Goal: Feedback & Contribution: Submit feedback/report problem

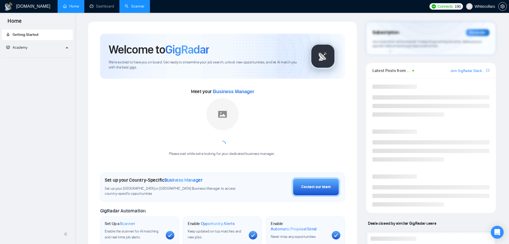
drag, startPoint x: 0, startPoint y: 0, endPoint x: 127, endPoint y: 10, distance: 127.1
click at [127, 9] on link "Scanner" at bounding box center [135, 6] width 20 height 5
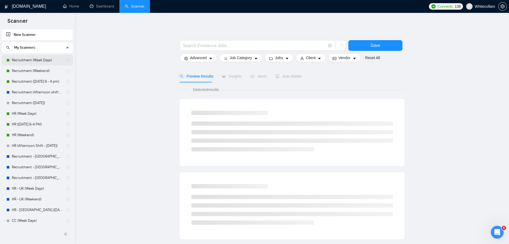
click at [19, 65] on link "Recruitment (Week Days)" at bounding box center [37, 60] width 51 height 11
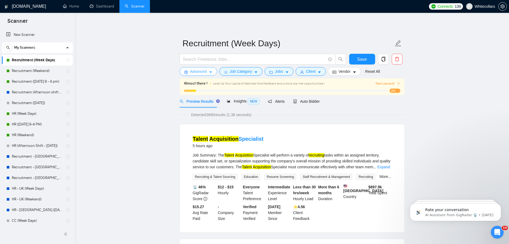
click at [190, 73] on span "Advanced" at bounding box center [198, 72] width 17 height 6
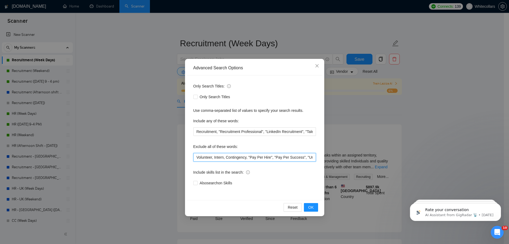
click at [244, 154] on input "Volunteer, Intern, Contingency, "Pay Per Hire", "Pay Per Success", "Unpaid", "p…" at bounding box center [254, 157] width 123 height 9
click at [316, 66] on icon "close" at bounding box center [317, 66] width 4 height 4
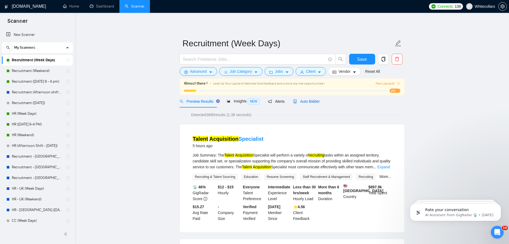
click at [293, 104] on div "Auto Bidder" at bounding box center [306, 102] width 27 height 6
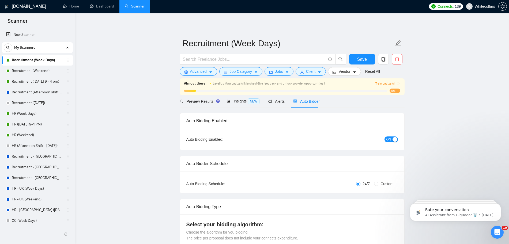
radio input "false"
radio input "true"
checkbox input "true"
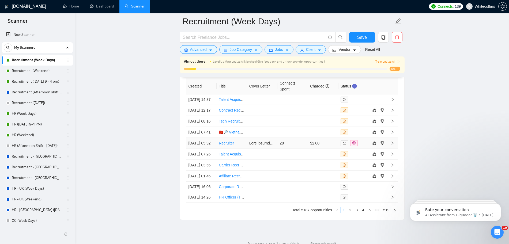
scroll to position [1547, 0]
drag, startPoint x: 32, startPoint y: 72, endPoint x: 149, endPoint y: 133, distance: 132.4
click at [32, 72] on link "Recruitment (Weekend)" at bounding box center [37, 71] width 51 height 11
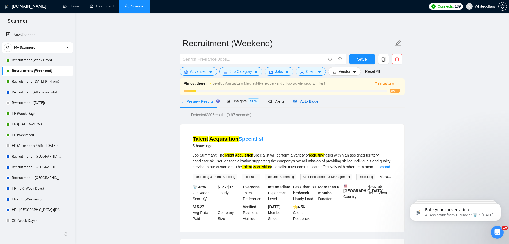
click at [304, 102] on span "Auto Bidder" at bounding box center [306, 101] width 27 height 4
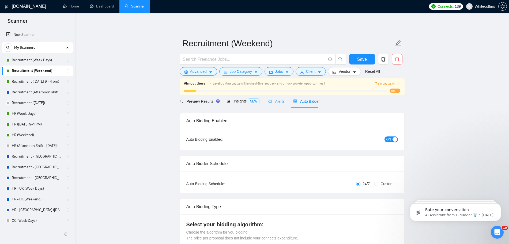
radio input "false"
radio input "true"
checkbox input "true"
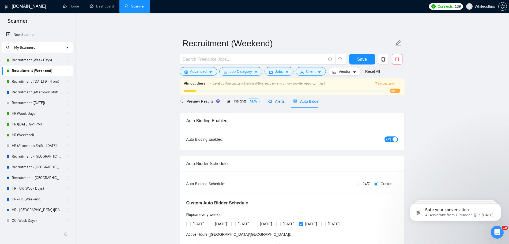
click at [275, 99] on span "Alerts" at bounding box center [276, 101] width 17 height 4
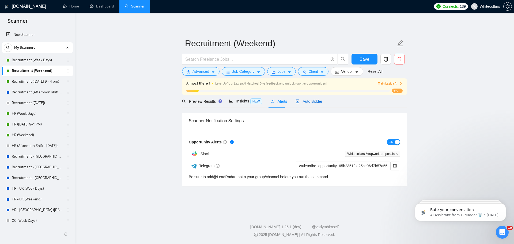
click at [316, 100] on span "Auto Bidder" at bounding box center [309, 101] width 27 height 4
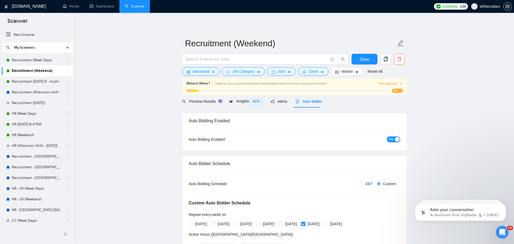
checkbox input "true"
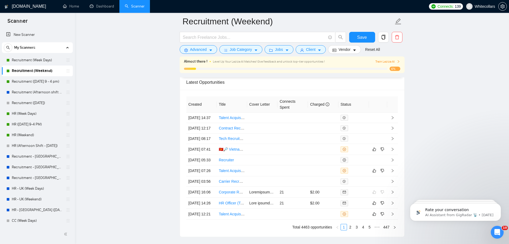
scroll to position [1522, 0]
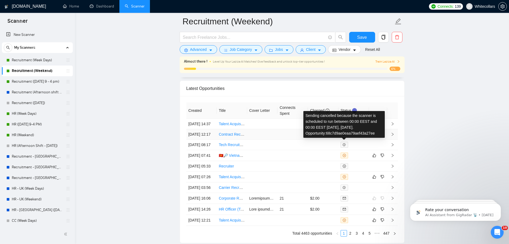
click at [346, 137] on span at bounding box center [345, 135] width 8 height 6
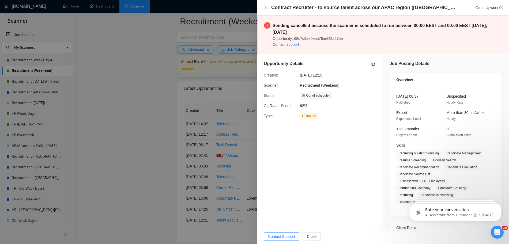
click at [194, 104] on div at bounding box center [254, 122] width 509 height 244
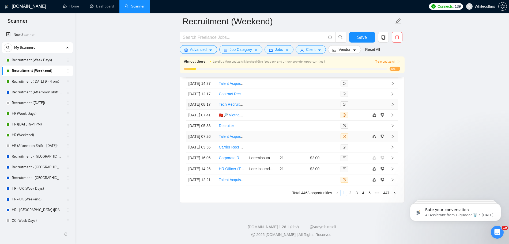
scroll to position [1618, 0]
click at [343, 168] on icon "mail" at bounding box center [344, 169] width 3 height 2
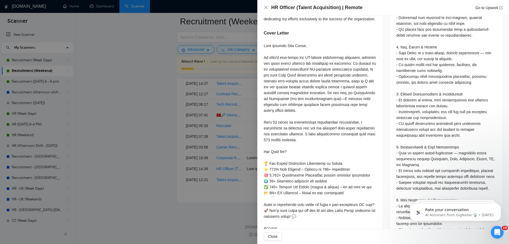
scroll to position [489, 0]
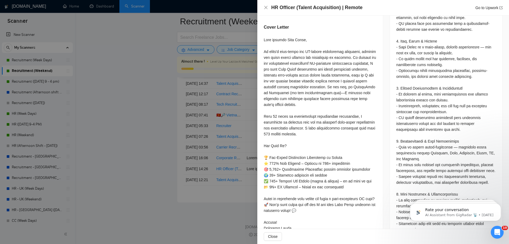
click at [101, 159] on div at bounding box center [254, 122] width 509 height 244
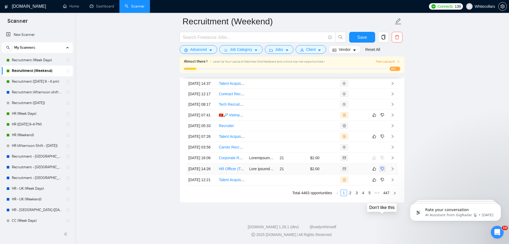
click at [379, 166] on button "button" at bounding box center [382, 169] width 6 height 6
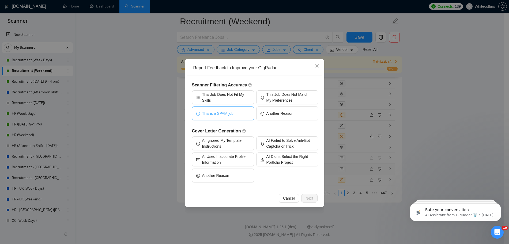
click at [221, 110] on button "This is a SPAM job" at bounding box center [223, 114] width 62 height 14
click at [307, 200] on span "Next" at bounding box center [310, 199] width 8 height 6
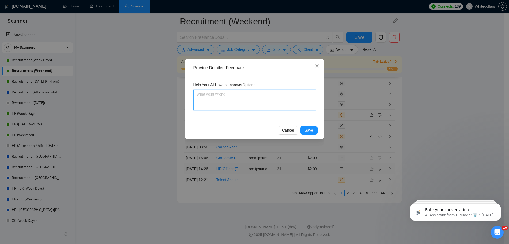
click at [247, 97] on textarea at bounding box center [254, 100] width 123 height 20
type textarea "I"
type textarea "It"
type textarea "It i"
type textarea "It is"
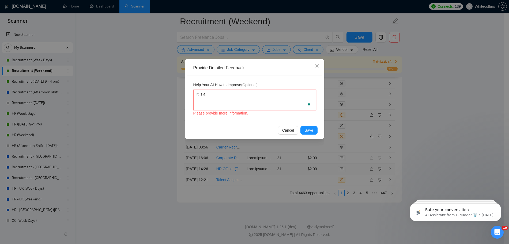
type textarea "It is a r"
type textarea "It is a re"
type textarea "It is a rep"
type textarea "It is a repa"
type textarea "It is a repae"
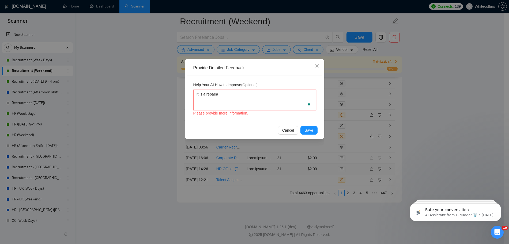
type textarea "It is a repae"
type textarea "It is a repa"
type textarea "It is a repe"
type textarea "It is a repea"
type textarea "It is a repeat"
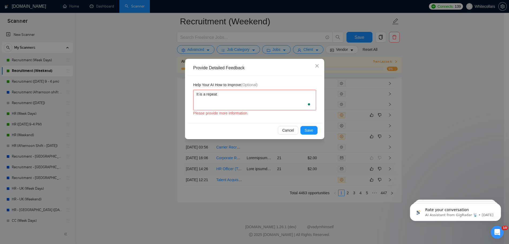
type textarea "It is a repeate"
type textarea "It is a repeated"
type textarea "It is a repeated p"
type textarea "It is a repeated po"
type textarea "It is a repeated poj"
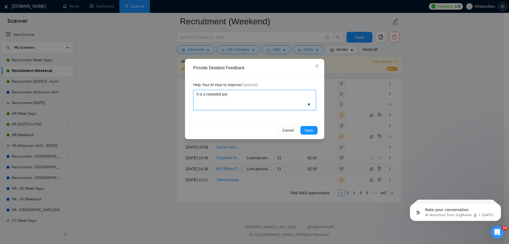
type textarea "It is a repeated po"
type textarea "It is a repeated pr"
type textarea "It is a repeated pro"
type textarea "It is a repeated proj"
type textarea "It is a repeated proje"
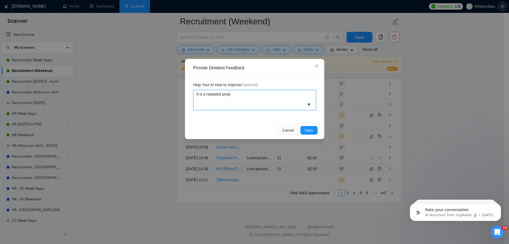
type textarea "It is a repeated projec"
type textarea "It is a repeated project"
type textarea "It is a repeated project a"
type textarea "It is a repeated project an"
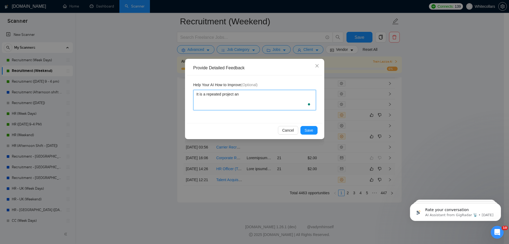
type textarea "It is a repeated project and"
type textarea "It is a repeated project and i"
type textarea "It is a repeated project and it"
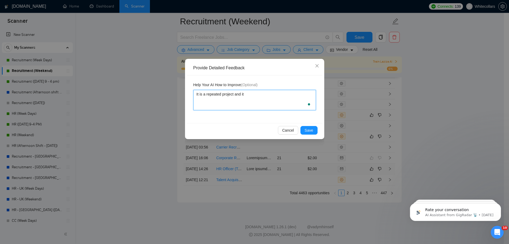
type textarea "It is a repeated project and it i"
type textarea "It is a repeated project and it is"
type textarea "It is a repeated project and it is a"
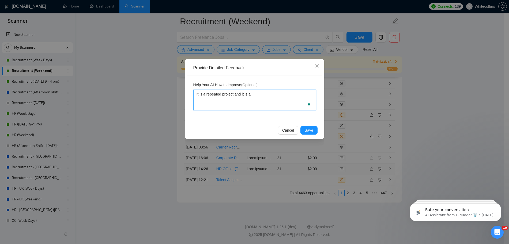
type textarea "It is a repeated project and it is a s"
type textarea "It is a repeated project and it is a"
type textarea "It is a repeated project and it is a s"
type textarea "It is a repeated project and it is a sp"
type textarea "It is a repeated project and it is a spa"
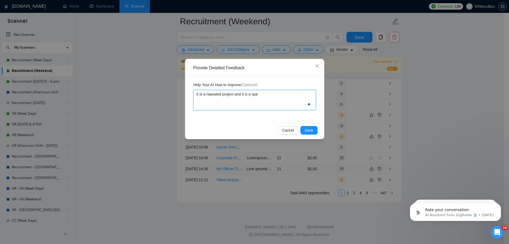
type textarea "It is a repeated project and it is a spam"
type textarea "It is a repeated project and it is a spam a"
type textarea "It is a repeated project and it is a spam an"
type textarea "It is a repeated project and it is a spam and"
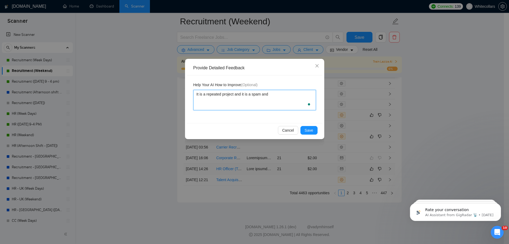
type textarea "It is a repeated project and it is a spam and"
type textarea "It is a repeated project and it is a spam and I"
type textarea "It is a repeated project and it is a spam and I d"
type textarea "It is a repeated project and it is a spam and I do"
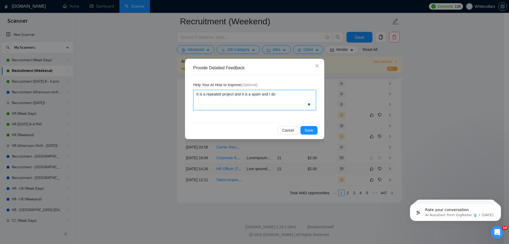
type textarea "It is a repeated project and it is a spam and I do"
type textarea "It is a repeated project and it is a spam and I do n"
type textarea "It is a repeated project and it is a spam and I do no"
type textarea "It is a repeated project and it is a spam and I do not"
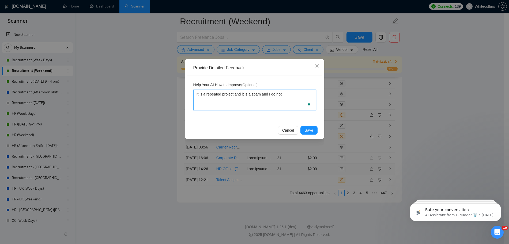
type textarea "It is a repeated project and it is a spam and I do not w"
type textarea "It is a repeated project and it is a spam and I do not wan"
type textarea "It is a repeated project and it is a spam and I do not want"
type textarea "It is a repeated project and it is a spam and I do not want t"
type textarea "It is a repeated project and it is a spam and I do not want to"
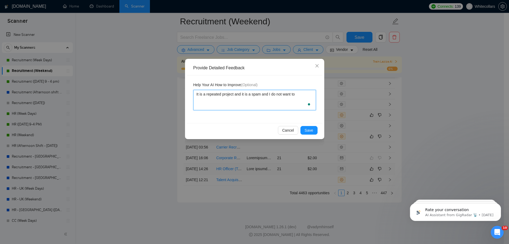
type textarea "It is a repeated project and it is a spam and I do not want to"
type textarea "It is a repeated project and it is a spam and I do not want to a"
type textarea "It is a repeated project and it is a spam and I do not want to ap"
type textarea "It is a repeated project and it is a spam and I do not want to app"
type textarea "It is a repeated project and it is a spam and I do not want to appy"
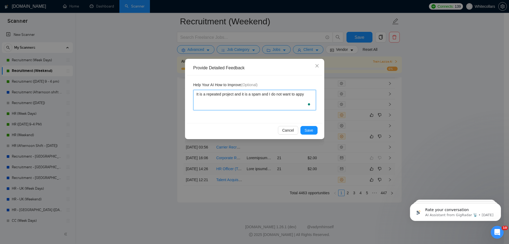
type textarea "It is a repeated project and it is a spam and I do not want to app"
type textarea "It is a repeated project and it is a spam and I do not want to apply"
type textarea "It is a repeated project and it is a spam and I do not want to apply t"
type textarea "It is a repeated project and it is a spam and I do not want to apply to"
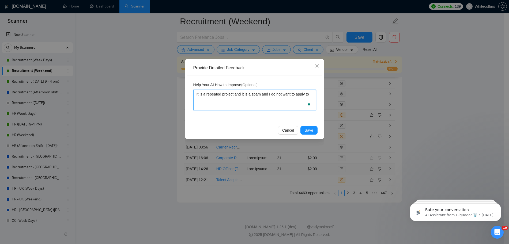
type textarea "It is a repeated project and it is a spam and I do not want to apply to"
type textarea "It is a repeated project and it is a spam and I do not want to apply to i"
type textarea "It is a repeated project and it is a spam and I do not want to apply to it"
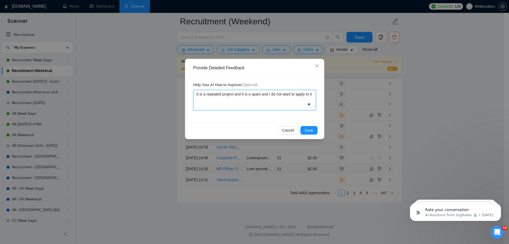
type textarea "It is a repeated project and it is a spam and I do not want to apply to it"
type textarea "It is a repeated project and it is a spam and I do not want to apply to it a"
type textarea "It is a repeated project and it is a spam and I do not want to apply to it ag"
type textarea "It is a repeated project and it is a spam and I do not want to apply to it aga"
type textarea "It is a repeated project and it is a spam and I do not want to apply to it agai"
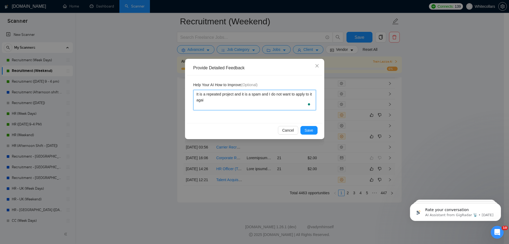
type textarea "It is a repeated project and it is a spam and I do not want to apply to it again"
click at [308, 130] on span "Save" at bounding box center [309, 131] width 9 height 6
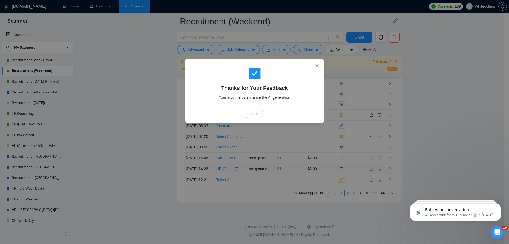
click at [260, 114] on button "Done" at bounding box center [254, 114] width 17 height 9
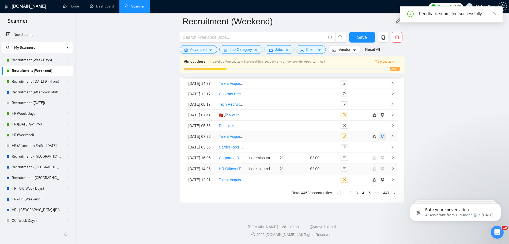
scroll to position [1618, 0]
click at [382, 155] on span at bounding box center [382, 158] width 6 height 6
click at [229, 156] on link "Corporate Recruiter (Part-Time, Remote)" at bounding box center [253, 158] width 68 height 4
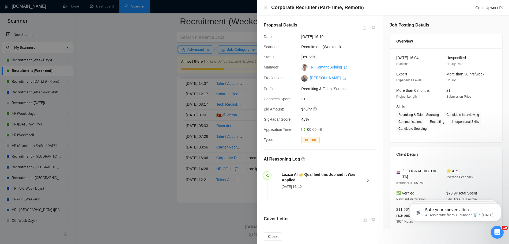
click at [148, 102] on div at bounding box center [254, 122] width 509 height 244
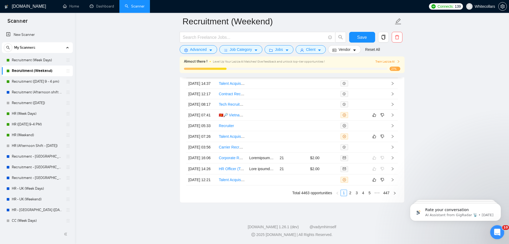
click at [495, 233] on icon "Open Intercom Messenger" at bounding box center [496, 231] width 9 height 9
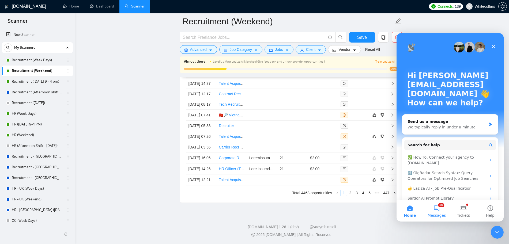
click at [445, 213] on button "10 Messages" at bounding box center [437, 210] width 27 height 21
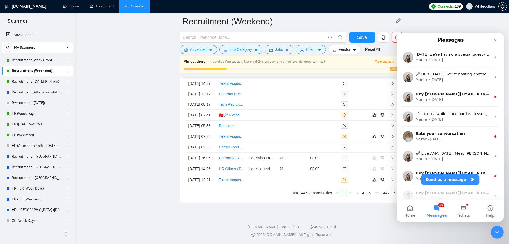
click at [448, 179] on button "Send us a message" at bounding box center [450, 179] width 58 height 11
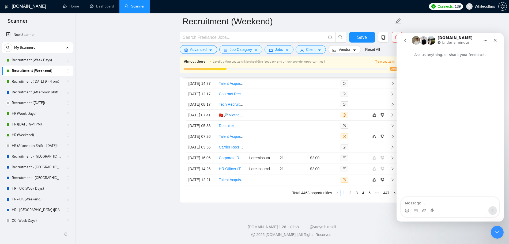
click at [438, 200] on textarea "Message…" at bounding box center [450, 201] width 98 height 9
type textarea "Talk to a person"
click at [434, 202] on textarea "Message…" at bounding box center [450, 201] width 98 height 9
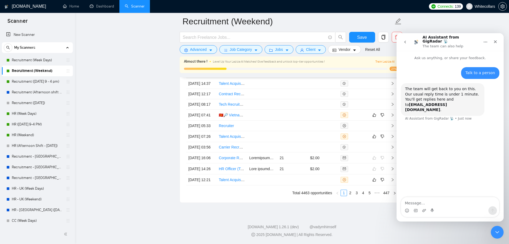
click at [422, 201] on textarea "Message…" at bounding box center [450, 201] width 98 height 9
type textarea "W"
type textarea "i"
type textarea "I"
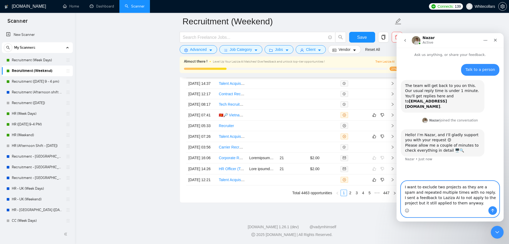
type textarea "I want to exclude two projects as they are a spam and repeated multiple times w…"
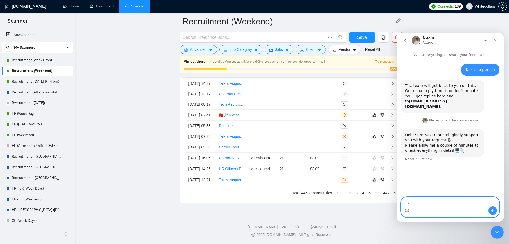
type textarea "TYT"
paste textarea "I want to exclude two projects as they are a spam and repeated multiple times w…"
type textarea "I want to exclude two projects as they are a spam and repeated multiple times w…"
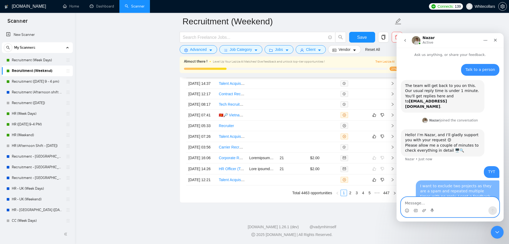
scroll to position [14, 0]
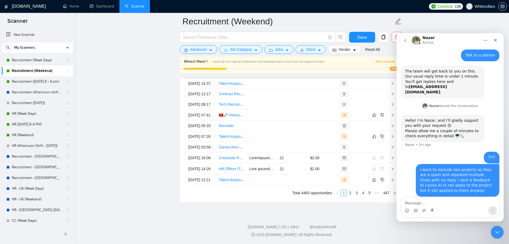
click at [428, 167] on div "I want to exclude two projects as they are a spam and repeated multiple times w…" at bounding box center [457, 180] width 75 height 26
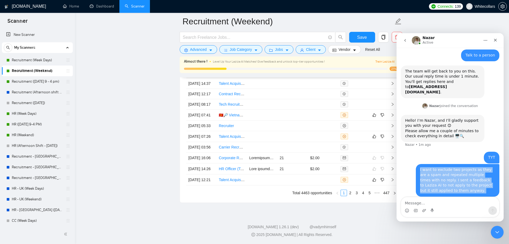
click at [428, 167] on div "I want to exclude two projects as they are a spam and repeated multiple times w…" at bounding box center [457, 180] width 75 height 26
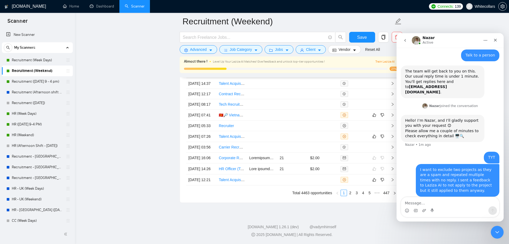
click at [406, 152] on div "TYT [EMAIL_ADDRESS][DOMAIN_NAME] • Just now" at bounding box center [450, 158] width 99 height 12
click at [434, 199] on textarea "Message…" at bounding box center [450, 201] width 98 height 9
type textarea "??"
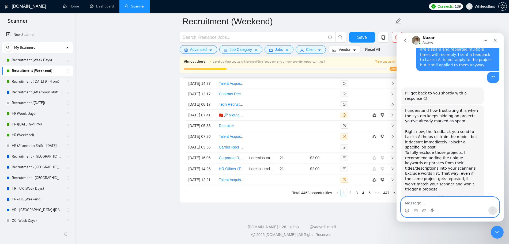
scroll to position [136, 0]
click at [452, 197] on textarea "Message…" at bounding box center [450, 201] width 98 height 9
type textarea "N"
type textarea "Thanks for letting me know"
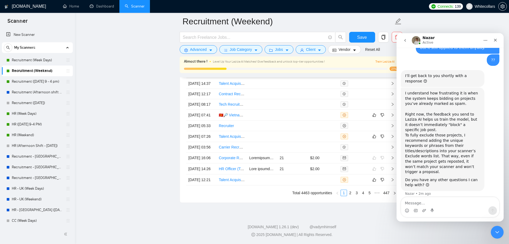
click at [493, 37] on div "Close" at bounding box center [496, 40] width 10 height 10
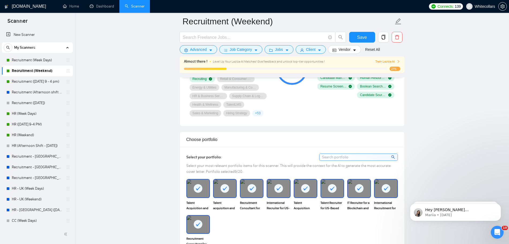
scroll to position [491, 0]
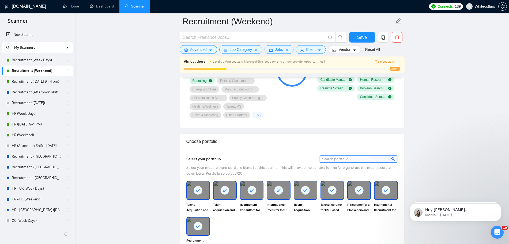
click at [319, 60] on span "Level Up Your Laziza AI Matches! Give feedback and unlock top-tier opportunitie…" at bounding box center [269, 62] width 112 height 4
click at [202, 51] on span "Advanced" at bounding box center [198, 50] width 17 height 6
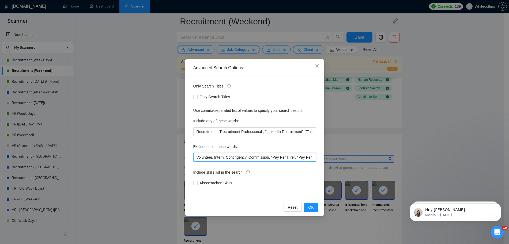
click at [244, 162] on input "Volunteer, Intern, Contingency, Commission, "Pay Per Hire", "Pay Per Success", …" at bounding box center [254, 157] width 123 height 9
drag, startPoint x: 263, startPoint y: 160, endPoint x: 336, endPoint y: 159, distance: 73.4
click at [336, 159] on div "Advanced Search Options Only Search Titles: Only Search Titles Use comma-separa…" at bounding box center [254, 122] width 509 height 244
click at [314, 158] on input "Volunteer, Intern, Contingency, Commission, "Pay Per Hire", "Pay Per Success", …" at bounding box center [254, 157] width 123 height 9
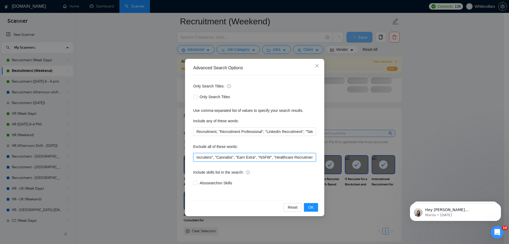
scroll to position [0, 0]
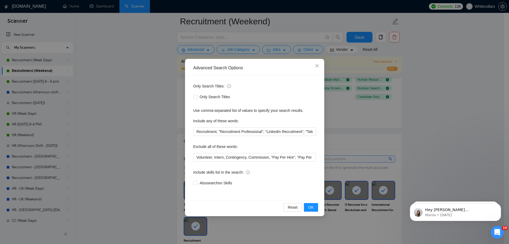
click at [276, 162] on div "Only Search Titles: Only Search Titles Use comma-separated list of values to sp…" at bounding box center [255, 138] width 136 height 125
drag, startPoint x: 276, startPoint y: 162, endPoint x: 325, endPoint y: 159, distance: 49.4
click at [333, 160] on div "Advanced Search Options Only Search Titles: Only Search Titles Use comma-separa…" at bounding box center [254, 122] width 509 height 244
click at [322, 159] on div "Only Search Titles: Only Search Titles Use comma-separated list of values to sp…" at bounding box center [255, 138] width 136 height 125
click at [305, 160] on input "Volunteer, Intern, Contingency, Commission, "Pay Per Hire", "Pay Per Success", …" at bounding box center [254, 157] width 123 height 9
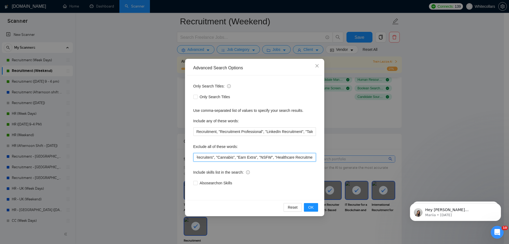
scroll to position [0, 825]
paste input "Corporate Recruiter (Part-Time, Remote)"
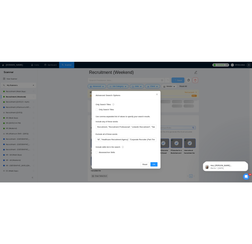
scroll to position [0, 0]
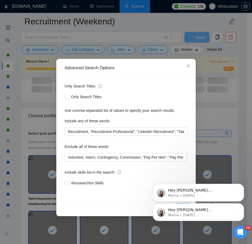
click at [167, 158] on div "Hey [PERSON_NAME][EMAIL_ADDRESS][DOMAIN_NAME], Looks like your Upwork agency Wh…" at bounding box center [198, 187] width 99 height 67
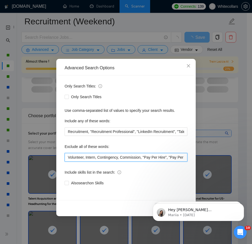
click at [140, 159] on input "Volunteer, Intern, Contingency, Commission, "Pay Per Hire", "Pay Per Success", …" at bounding box center [126, 157] width 123 height 9
drag, startPoint x: 139, startPoint y: 159, endPoint x: 197, endPoint y: 159, distance: 57.6
click at [197, 159] on div "Advanced Search Options Only Search Titles: Only Search Titles Use comma-separa…" at bounding box center [126, 122] width 252 height 244
click at [184, 156] on input "Volunteer, Intern, Contingency, Commission, "Pay Per Hire", "Pay Per Success", …" at bounding box center [126, 157] width 123 height 9
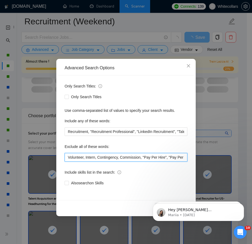
scroll to position [0, 896]
drag, startPoint x: 172, startPoint y: 158, endPoint x: 257, endPoint y: 178, distance: 86.9
click at [185, 158] on input "Volunteer, Intern, Contingency, Commission, "Pay Per Hire", "Pay Per Success", …" at bounding box center [126, 157] width 123 height 9
paste input "HR Officer (Talent Acquisition) | Remote"
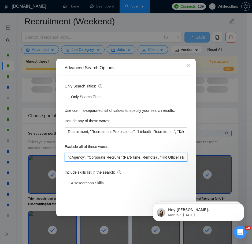
scroll to position [0, 914]
drag, startPoint x: 186, startPoint y: 158, endPoint x: 94, endPoint y: 158, distance: 91.3
click at [94, 158] on input "Volunteer, Intern, Contingency, Commission, "Pay Per Hire", "Pay Per Success", …" at bounding box center [126, 157] width 123 height 9
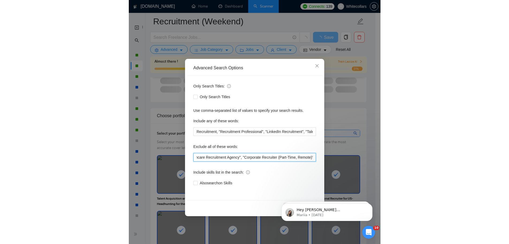
scroll to position [0, 963]
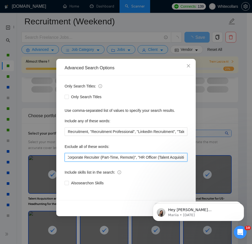
drag, startPoint x: 92, startPoint y: 158, endPoint x: 233, endPoint y: 154, distance: 141.5
click at [233, 154] on div "Advanced Search Options Only Search Titles: Only Search Titles Use comma-separa…" at bounding box center [126, 122] width 252 height 244
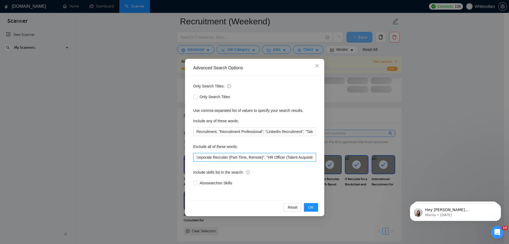
type input "Volunteer, Intern, Contingency, Commission, "Pay Per Hire", "Pay Per Success", …"
click at [309, 203] on div "Reset OK" at bounding box center [255, 207] width 136 height 14
click at [310, 205] on span "OK" at bounding box center [310, 208] width 5 height 6
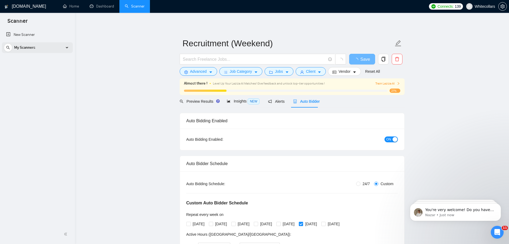
click at [65, 47] on div "My Scanners" at bounding box center [37, 47] width 67 height 11
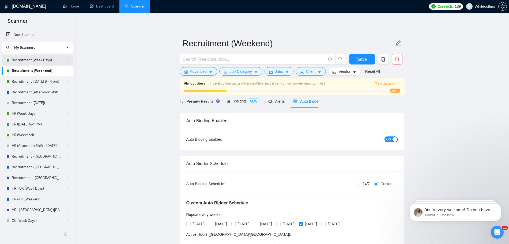
click at [46, 59] on link "Recruitment (Week Days)" at bounding box center [37, 60] width 51 height 11
click at [362, 57] on span "Save" at bounding box center [362, 59] width 10 height 7
checkbox input "true"
click at [33, 61] on link "Recruitment (Week Days)" at bounding box center [37, 60] width 51 height 11
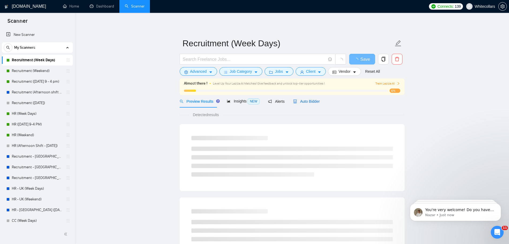
click at [307, 103] on span "Auto Bidder" at bounding box center [306, 101] width 27 height 4
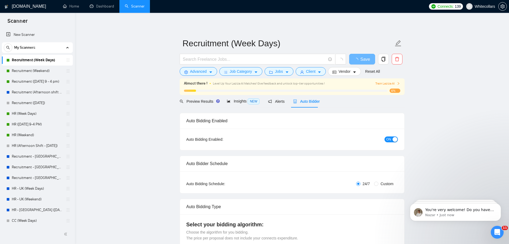
radio input "false"
radio input "true"
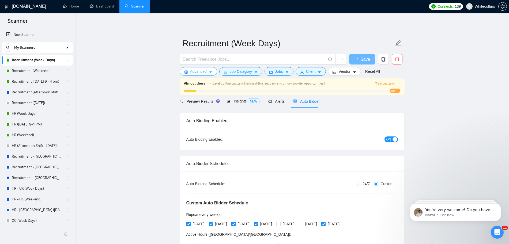
click at [208, 72] on button "Advanced" at bounding box center [199, 71] width 38 height 9
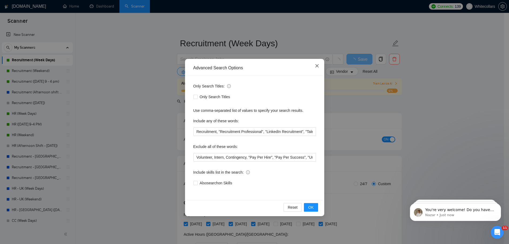
click at [317, 71] on span "Close" at bounding box center [317, 66] width 14 height 14
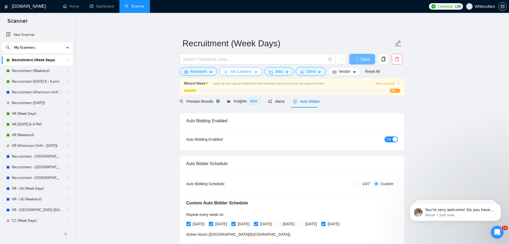
click at [251, 71] on span "Job Category" at bounding box center [241, 72] width 22 height 6
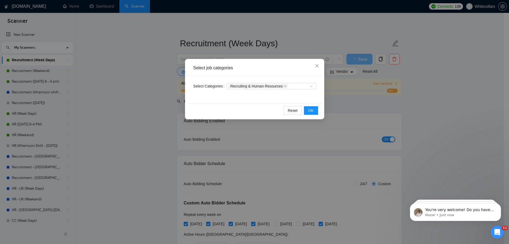
click at [276, 53] on div "Select job categories Select Categories Recruiting & Human Resources Reset OK" at bounding box center [254, 122] width 509 height 244
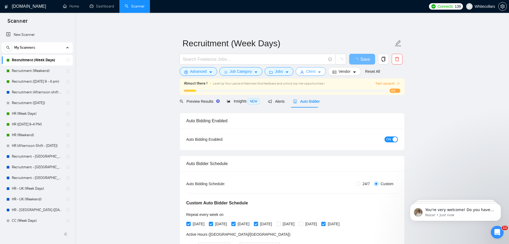
click at [306, 73] on span "Client" at bounding box center [311, 72] width 10 height 6
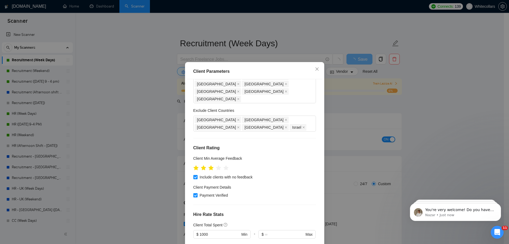
scroll to position [215, 0]
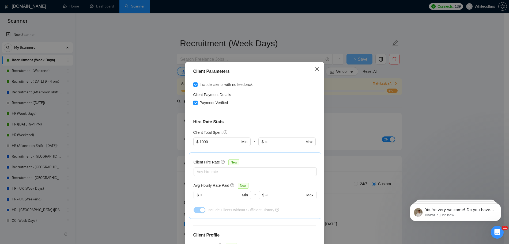
click at [315, 69] on icon "close" at bounding box center [317, 69] width 4 height 4
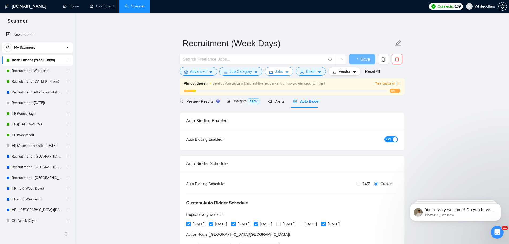
click at [278, 70] on span "Jobs" at bounding box center [279, 72] width 8 height 6
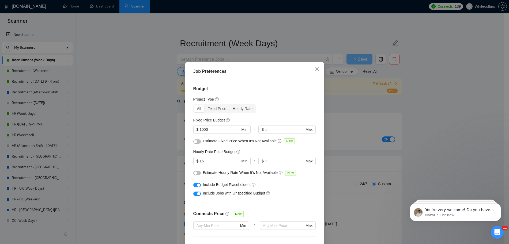
scroll to position [131, 0]
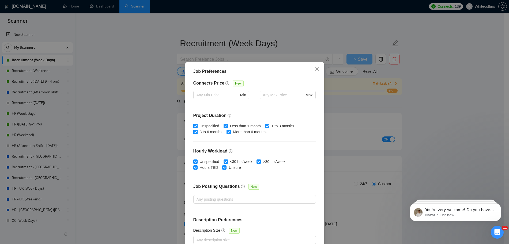
click at [447, 113] on div "Job Preferences Budget Project Type All Fixed Price Hourly Rate Fixed Price Bud…" at bounding box center [254, 122] width 509 height 244
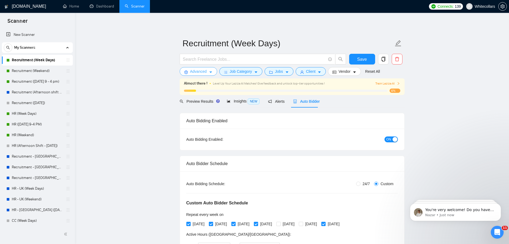
click at [189, 71] on button "Advanced" at bounding box center [199, 71] width 38 height 9
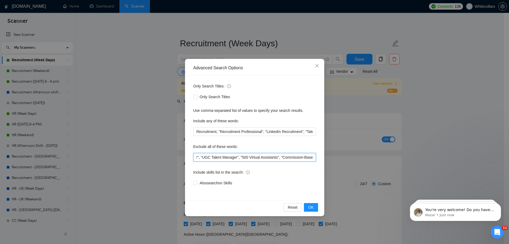
scroll to position [0, 851]
drag, startPoint x: 196, startPoint y: 156, endPoint x: 329, endPoint y: 154, distance: 132.4
click at [329, 154] on div "Advanced Search Options Only Search Titles: Only Search Titles Use comma-separa…" at bounding box center [254, 122] width 509 height 244
click at [313, 158] on input "Volunteer, Intern, Contingency, "Pay Per Hire", "Pay Per Success", "Unpaid", "p…" at bounding box center [254, 157] width 123 height 9
paste input ", "Corporate Recruiter (Part-Time, Remote)", "HR Officer (Talent Acquisition) |…"
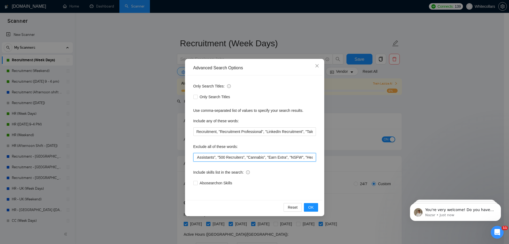
scroll to position [0, 992]
click at [248, 159] on input "Volunteer, Intern, Contingency, "Pay Per Hire", "Pay Per Success", "Unpaid", "p…" at bounding box center [254, 157] width 123 height 9
click at [310, 211] on button "OK" at bounding box center [311, 207] width 14 height 9
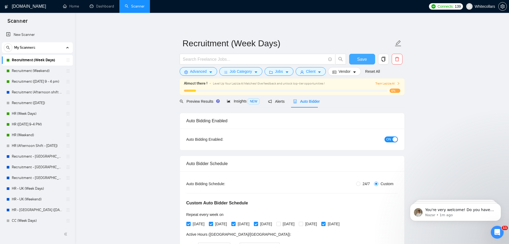
click at [356, 58] on button "Save" at bounding box center [362, 59] width 26 height 11
click at [32, 80] on link "Recruitment ([DATE] 9 - 4 pm)" at bounding box center [37, 81] width 51 height 11
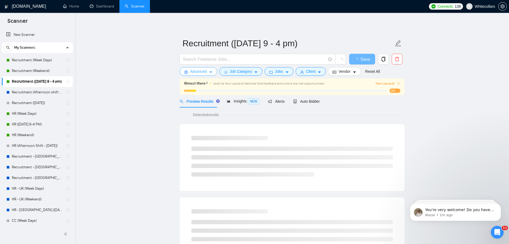
click at [187, 73] on icon "setting" at bounding box center [185, 72] width 3 height 4
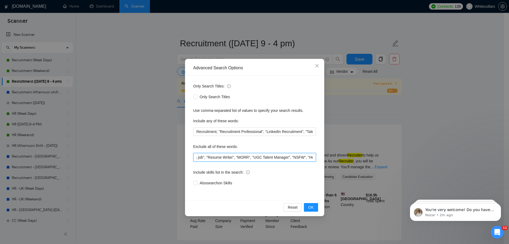
scroll to position [0, 614]
drag, startPoint x: 292, startPoint y: 159, endPoint x: 338, endPoint y: 163, distance: 45.5
click at [338, 163] on div "Advanced Search Options Only Search Titles: Only Search Titles Use comma-separa…" at bounding box center [254, 122] width 509 height 244
click at [316, 158] on input "Volunteer, Intern, Contingency, "Pay Per Hire", "Pay Per Success", "Unpaid", "p…" at bounding box center [254, 157] width 123 height 9
paste input ", "Corporate Recruiter (Part-Time, Remote)", "HR Officer (Talent Acquisition) |…"
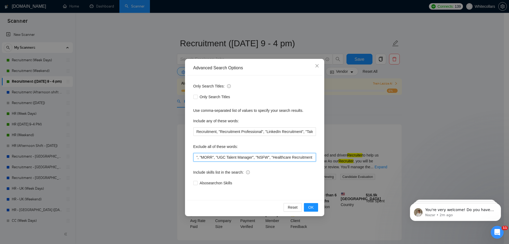
scroll to position [0, 755]
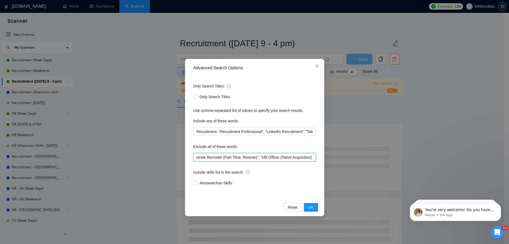
click at [245, 159] on input "Volunteer, Intern, Contingency, "Pay Per Hire", "Pay Per Success", "Unpaid", "p…" at bounding box center [254, 157] width 123 height 9
click at [312, 208] on span "OK" at bounding box center [310, 208] width 5 height 6
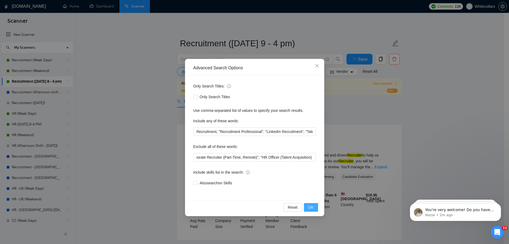
scroll to position [0, 0]
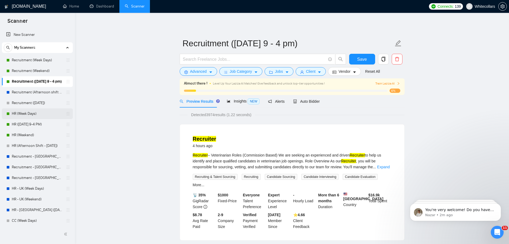
click at [11, 116] on div "HR (Week Days)" at bounding box center [38, 113] width 64 height 11
click at [44, 112] on link "HR (Week Days)" at bounding box center [37, 113] width 51 height 11
click at [362, 58] on span "Save" at bounding box center [362, 59] width 10 height 7
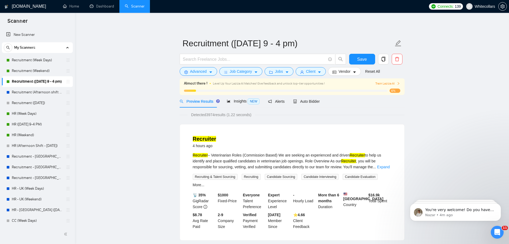
click at [193, 141] on div "Recruiter 4 hours ago" at bounding box center [292, 142] width 199 height 14
